Goal: Contribute content: Contribute content

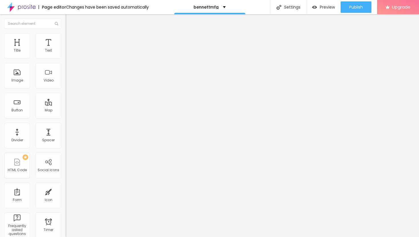
click at [66, 49] on span "Add image" at bounding box center [77, 46] width 23 height 5
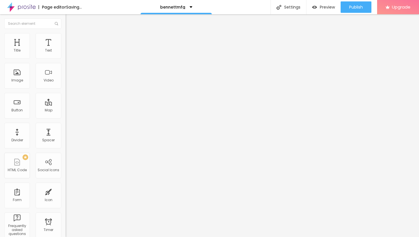
click at [71, 39] on span "Style" at bounding box center [75, 37] width 8 height 5
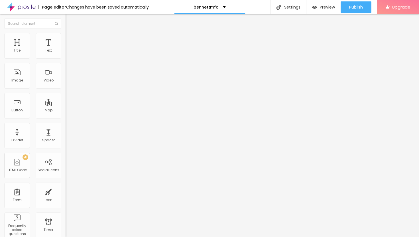
type input "25"
click at [66, 58] on input "range" at bounding box center [84, 56] width 37 height 5
type input "20"
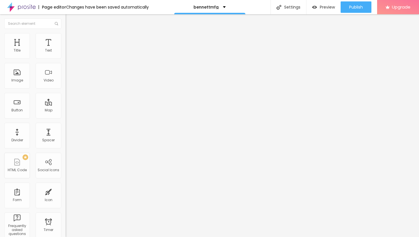
click at [66, 58] on input "range" at bounding box center [84, 56] width 37 height 5
click at [66, 33] on li "Content" at bounding box center [99, 30] width 66 height 6
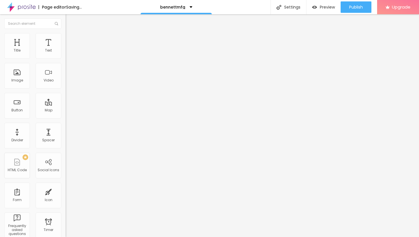
click at [70, 23] on div "Edit Image" at bounding box center [85, 21] width 30 height 5
click at [46, 46] on div "Text" at bounding box center [49, 46] width 26 height 26
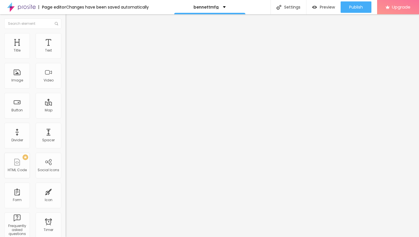
click at [68, 53] on icon "button" at bounding box center [69, 51] width 3 height 3
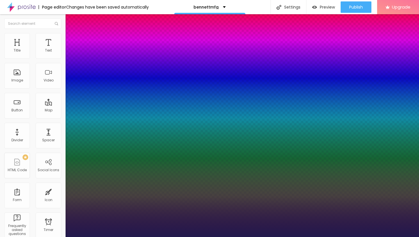
type input "1"
type input "15"
type input "1"
type input "16"
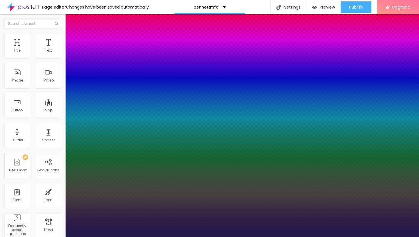
type input "16"
type input "1"
type input "17"
type input "1"
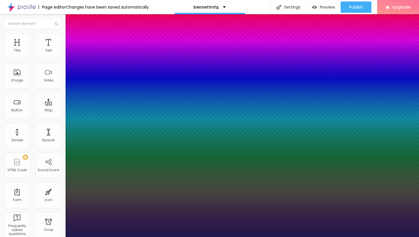
type input "19"
type input "1"
type input "20"
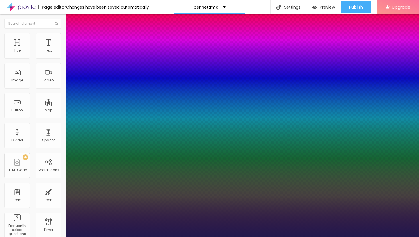
type input "1"
type input "22"
type input "1"
type input "24"
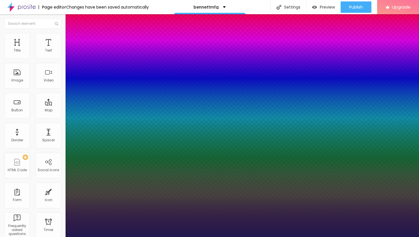
type input "24"
type input "1"
type input "25"
type input "1"
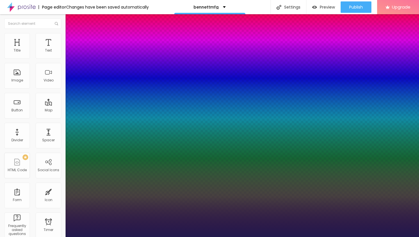
type input "26"
type input "1"
type input "27"
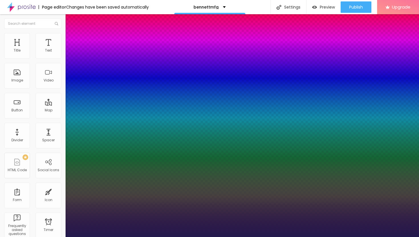
type input "1"
type input "28"
type input "1"
type input "29"
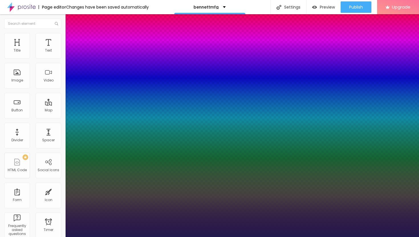
type input "29"
type input "1"
type input "30"
type input "1"
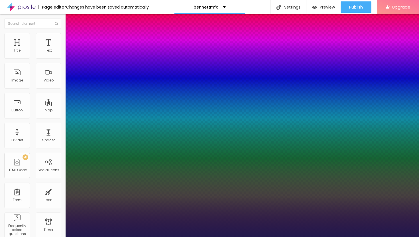
drag, startPoint x: 76, startPoint y: 96, endPoint x: 83, endPoint y: 97, distance: 6.6
type input "30"
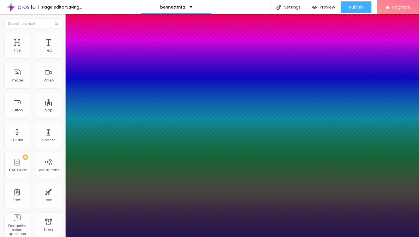
type input "1"
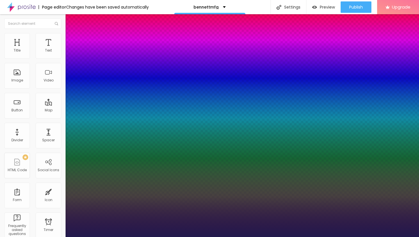
type input "28"
type input "1"
type input "27"
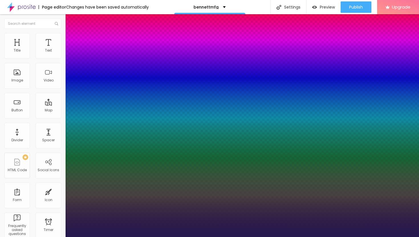
type input "1"
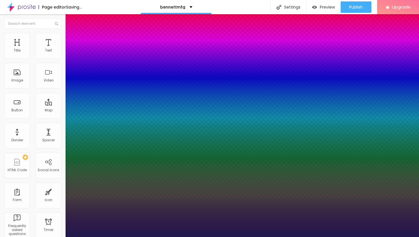
type input "27"
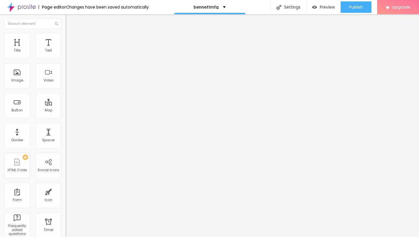
drag, startPoint x: 27, startPoint y: 66, endPoint x: 0, endPoint y: 65, distance: 27.1
click at [66, 65] on div "Text Click me Align Size Default Small Default Big Link URL https:// Open in ne…" at bounding box center [99, 85] width 66 height 83
paste input "→ VIEW DOCUMENT HERE"
type input "→ VIEW DOCUMENT HERE"
drag, startPoint x: 26, startPoint y: 118, endPoint x: 0, endPoint y: 117, distance: 25.7
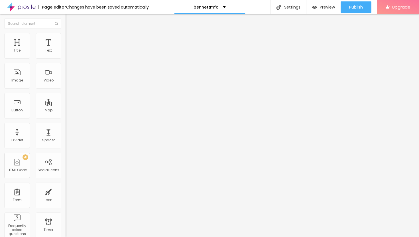
click at [66, 117] on div "Text → VIEW DOCUMENT HERE Align Size Default Small Default Big Link URL https:/…" at bounding box center [99, 85] width 66 height 83
paste input "[URL][DOMAIN_NAME]"
type input "[URL][DOMAIN_NAME]"
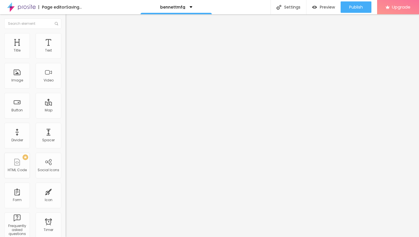
click at [66, 125] on div at bounding box center [99, 125] width 66 height 0
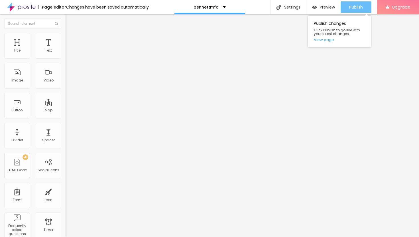
click at [359, 7] on span "Publish" at bounding box center [356, 7] width 14 height 5
click at [71, 39] on span "Style" at bounding box center [75, 37] width 8 height 5
click at [66, 58] on input "range" at bounding box center [84, 56] width 37 height 5
type input "25"
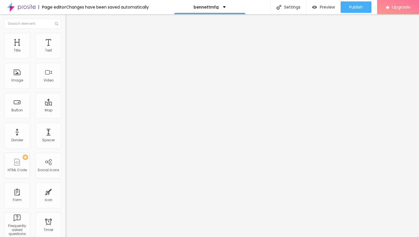
click at [66, 58] on input "range" at bounding box center [84, 56] width 37 height 5
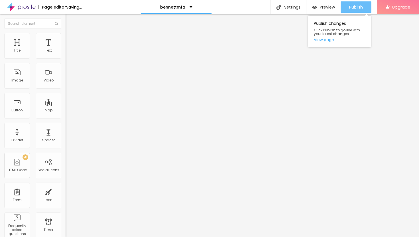
click at [364, 4] on button "Publish" at bounding box center [356, 6] width 31 height 11
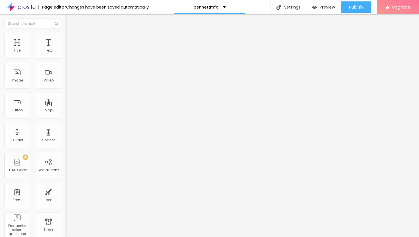
click at [66, 39] on img at bounding box center [68, 41] width 5 height 5
type input "6"
type input "5"
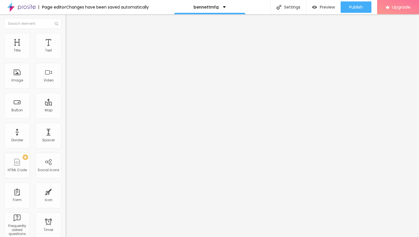
type input "4"
type input "2"
type input "0"
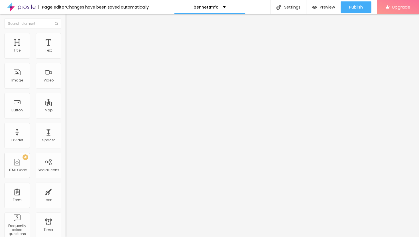
type input "0"
drag, startPoint x: 15, startPoint y: 55, endPoint x: 6, endPoint y: 55, distance: 9.1
type input "0"
click at [66, 111] on input "range" at bounding box center [84, 113] width 37 height 5
click at [353, 5] on span "Publish" at bounding box center [356, 7] width 14 height 5
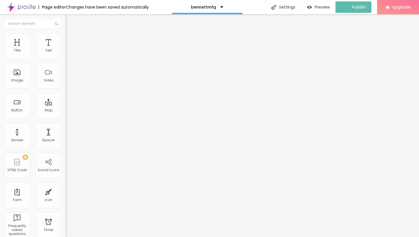
click at [66, 36] on img at bounding box center [68, 35] width 5 height 5
type input "20"
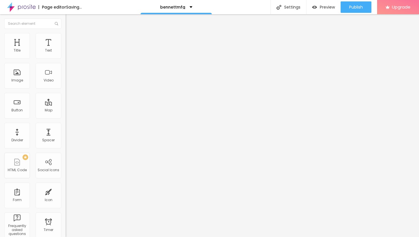
type input "20"
click at [66, 58] on input "range" at bounding box center [84, 56] width 37 height 5
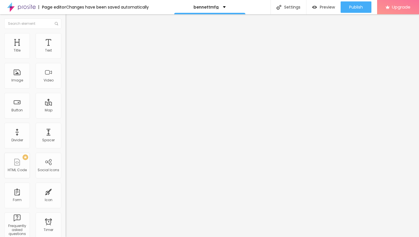
click at [66, 33] on img at bounding box center [68, 29] width 5 height 5
click at [66, 37] on li "Style" at bounding box center [99, 36] width 66 height 6
type input "25"
type input "20"
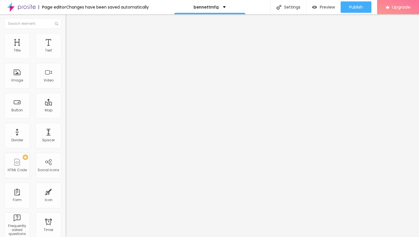
type input "20"
click at [66, 58] on input "range" at bounding box center [84, 56] width 37 height 5
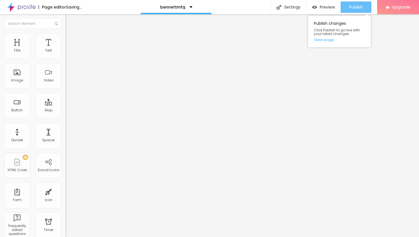
click at [355, 7] on span "Publish" at bounding box center [356, 7] width 14 height 5
